Goal: Task Accomplishment & Management: Manage account settings

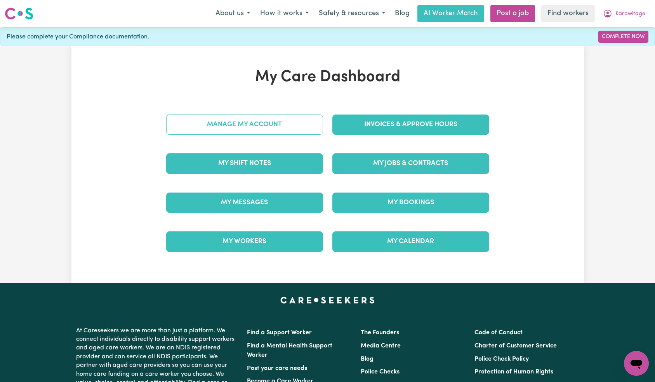
click at [290, 126] on link "Manage My Account" at bounding box center [244, 125] width 157 height 20
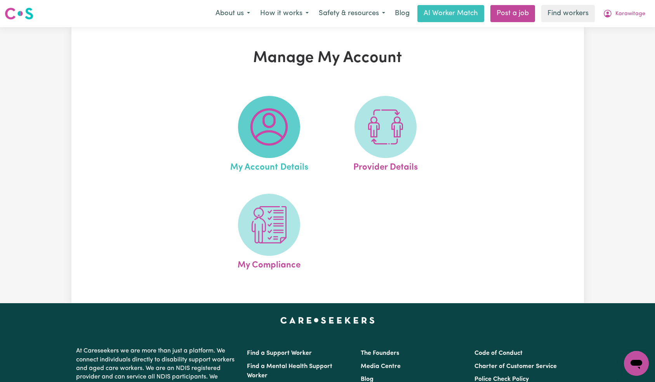
click at [273, 149] on span at bounding box center [269, 127] width 62 height 62
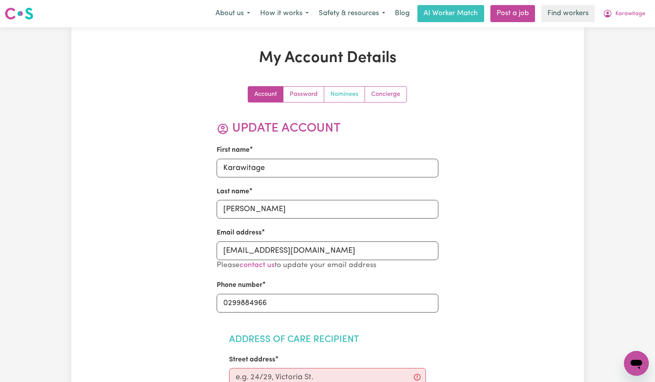
drag, startPoint x: 334, startPoint y: 97, endPoint x: 331, endPoint y: 103, distance: 7.0
click at [334, 97] on link "Nominees" at bounding box center [344, 95] width 41 height 16
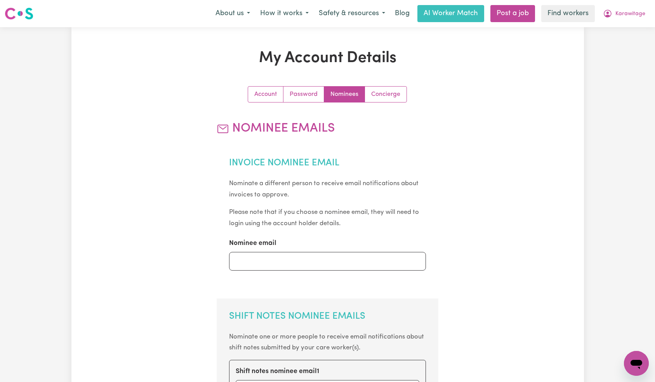
scroll to position [182, 0]
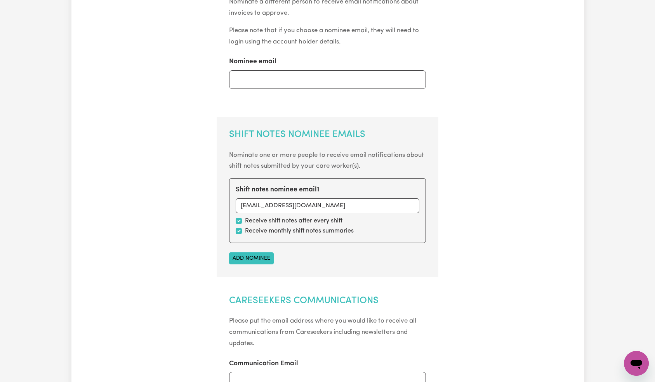
click at [284, 229] on label "Receive monthly shift notes summaries" at bounding box center [299, 230] width 109 height 9
click at [240, 230] on input "checkbox" at bounding box center [239, 231] width 6 height 6
checkbox input "false"
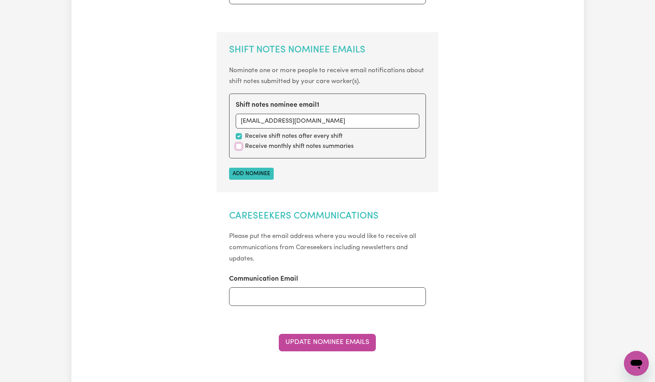
scroll to position [466, 0]
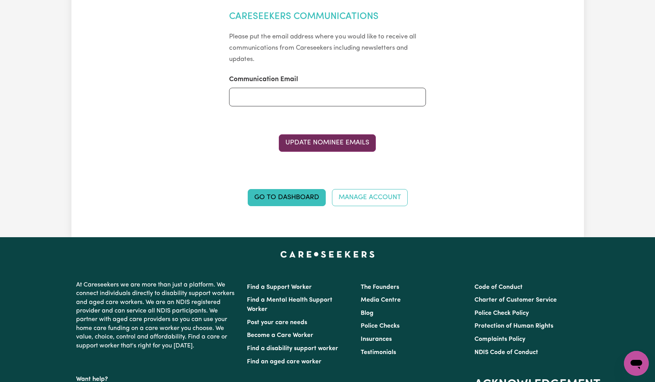
click at [338, 142] on button "Update Nominee Emails" at bounding box center [327, 142] width 97 height 17
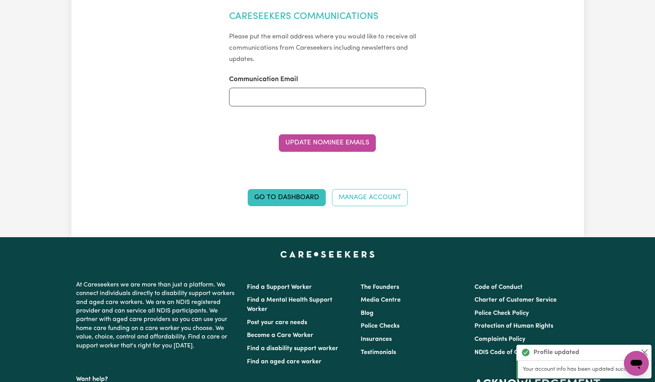
scroll to position [0, 0]
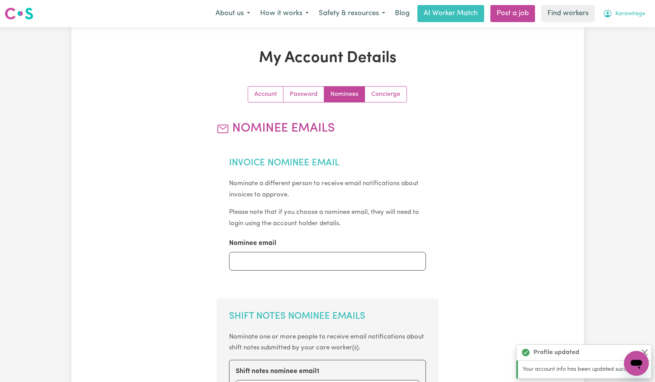
click at [646, 7] on button "Karawitage" at bounding box center [624, 13] width 52 height 16
click at [616, 49] on link "Logout" at bounding box center [619, 44] width 61 height 15
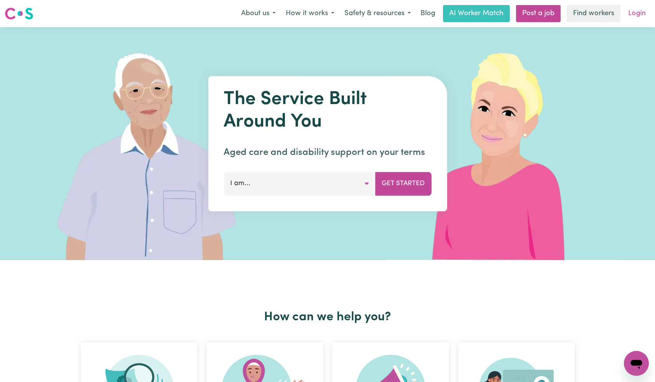
click at [637, 16] on link "Login" at bounding box center [637, 13] width 27 height 17
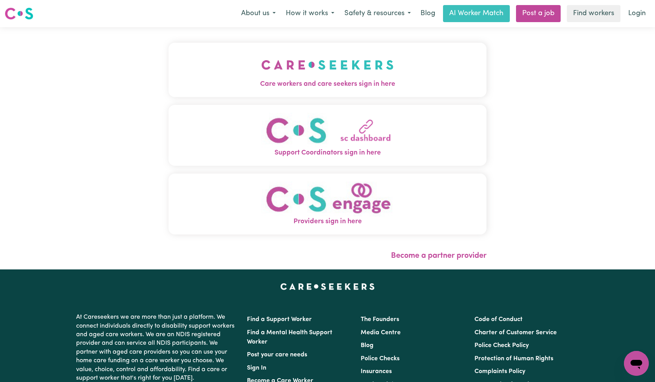
click at [240, 64] on button "Care workers and care seekers sign in here" at bounding box center [328, 70] width 319 height 54
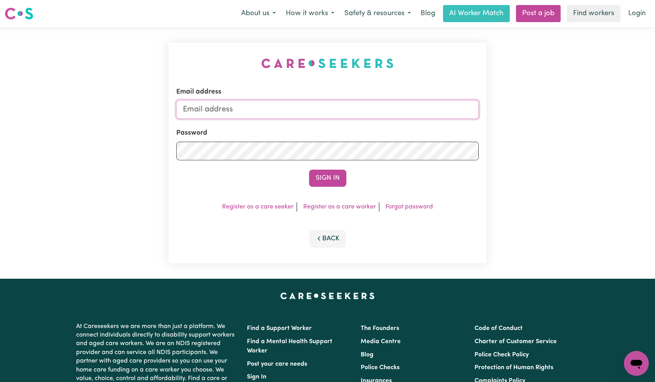
click at [328, 112] on input "Email address" at bounding box center [327, 109] width 303 height 19
paste input "[EMAIL_ADDRESS][DOMAIN_NAME]"
type input "[EMAIL_ADDRESS][DOMAIN_NAME]"
click at [326, 183] on button "Sign In" at bounding box center [327, 178] width 37 height 17
